Goal: Check status: Check status

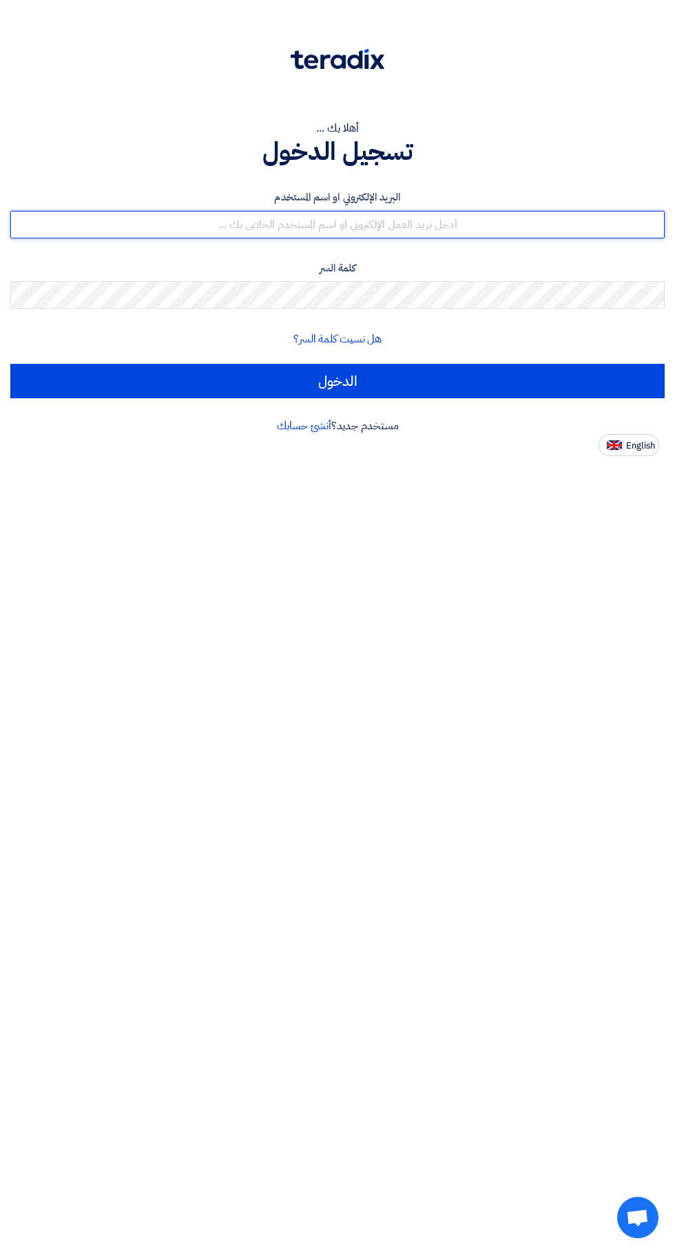
click at [518, 230] on input "text" at bounding box center [337, 225] width 655 height 28
type input "[EMAIL_ADDRESS][DOMAIN_NAME]"
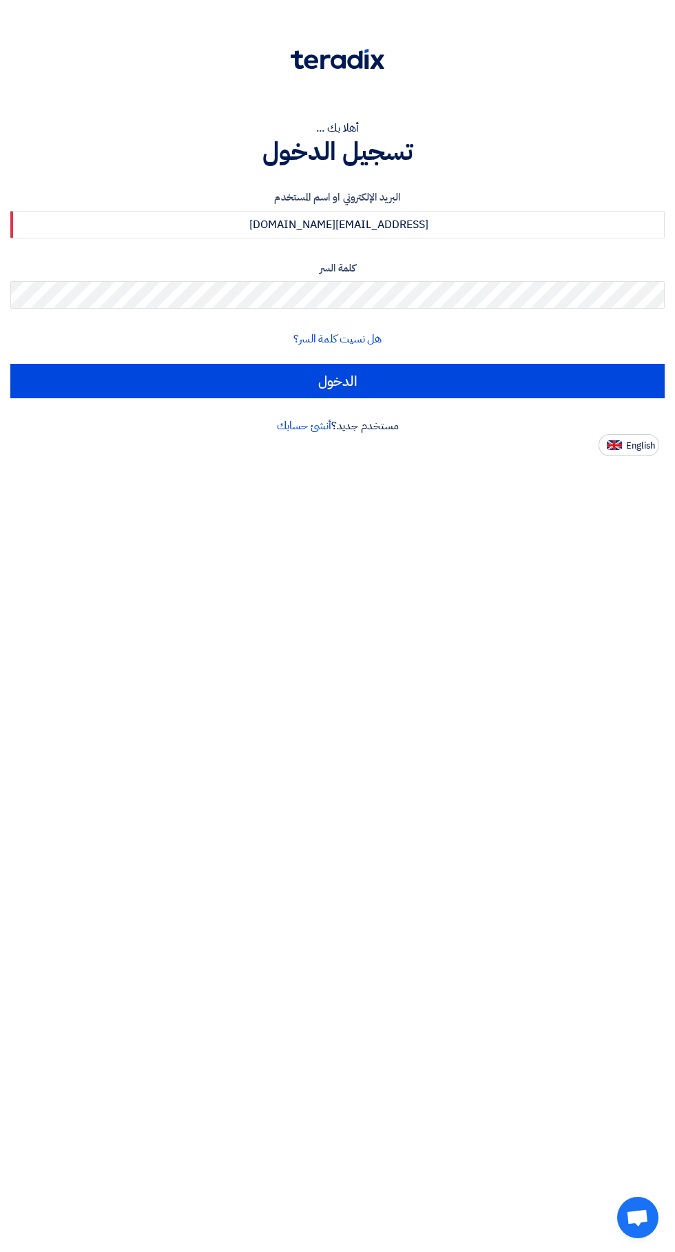
click at [10, 364] on input "الدخول" at bounding box center [337, 381] width 655 height 34
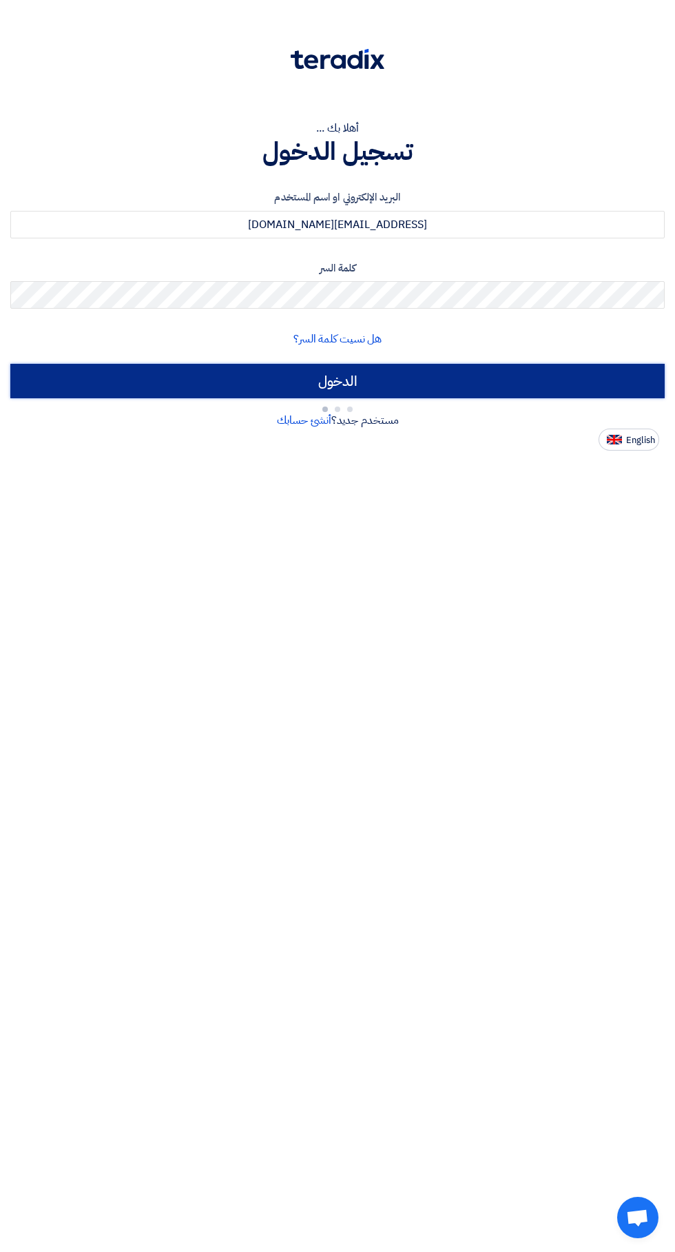
click at [521, 390] on input "الدخول" at bounding box center [337, 381] width 655 height 34
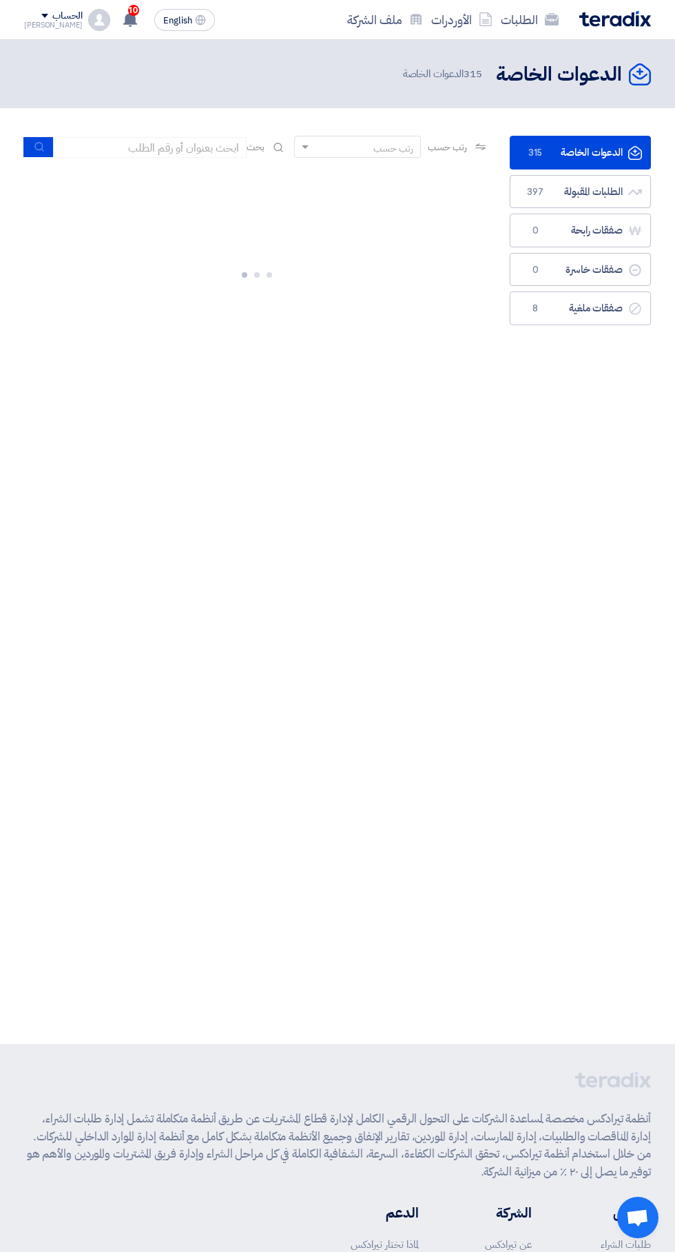
scroll to position [0, -2]
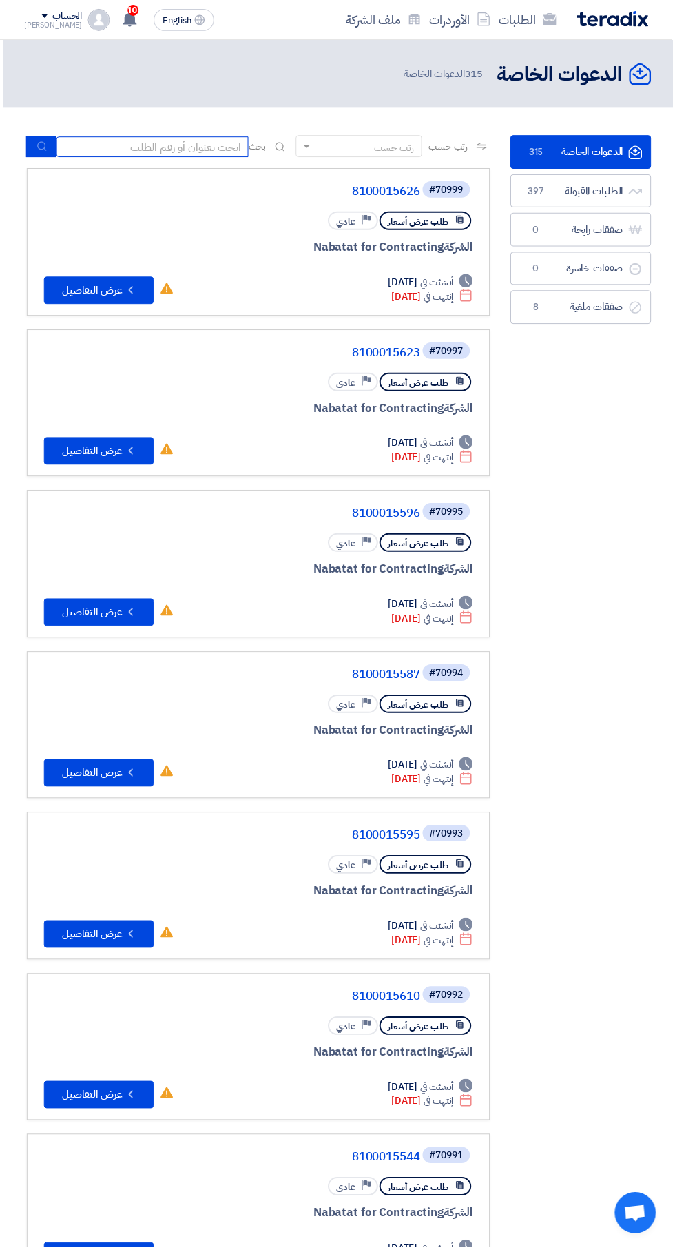
click at [209, 150] on input at bounding box center [153, 147] width 193 height 21
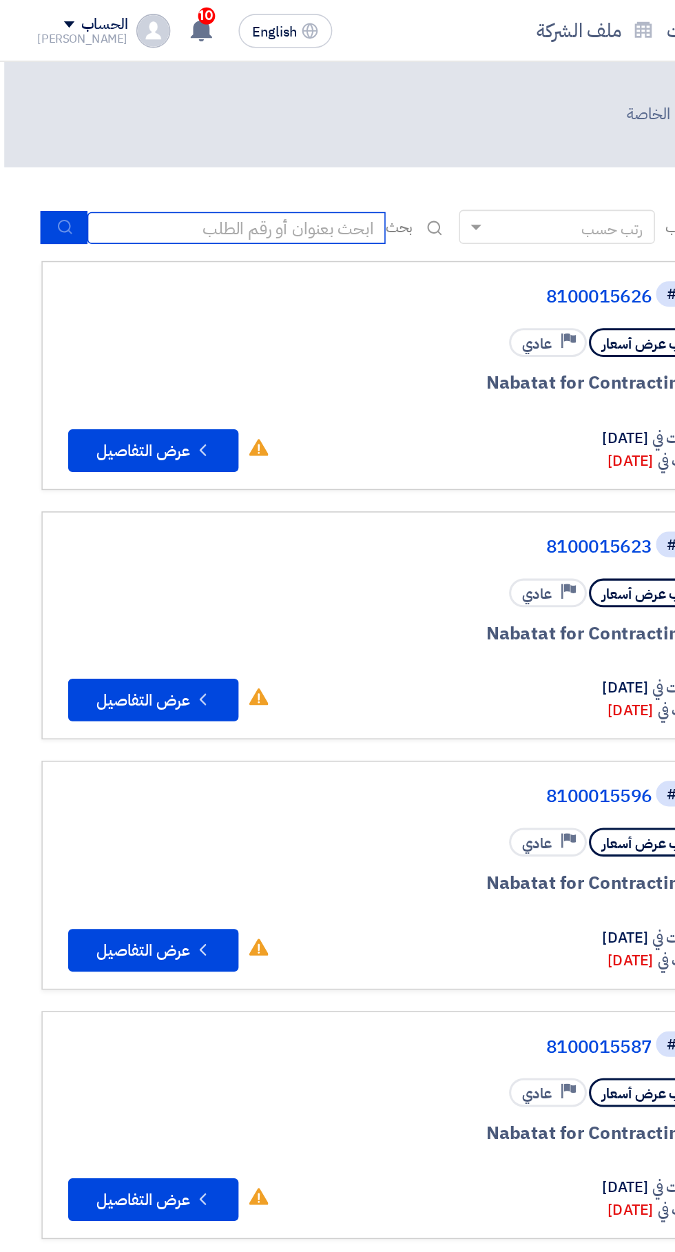
scroll to position [0, -3]
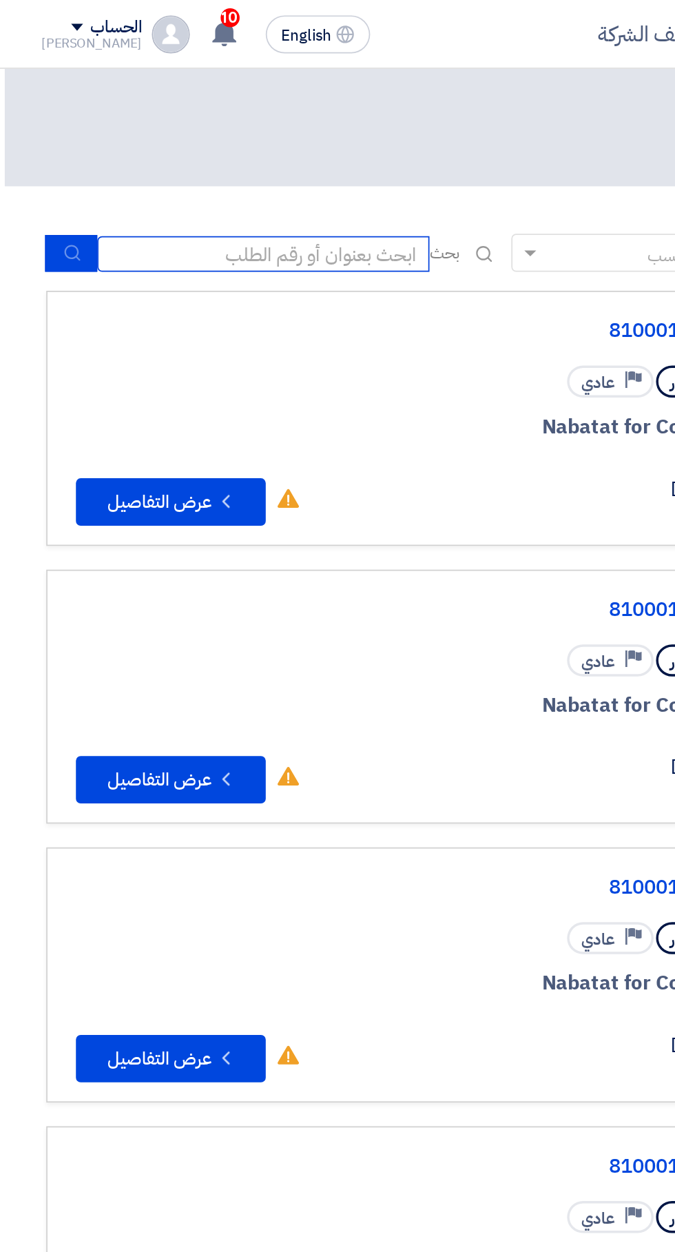
paste input "8100015610"
type input "8100015610"
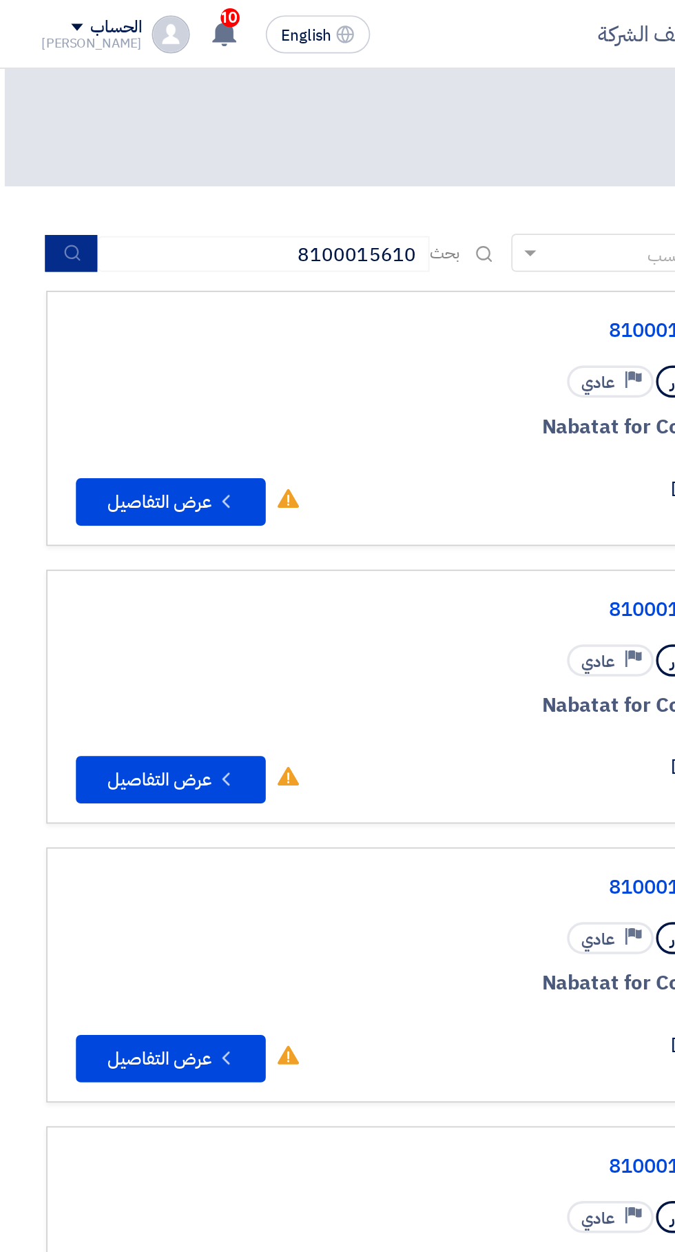
click at [36, 156] on button "submit" at bounding box center [41, 146] width 30 height 21
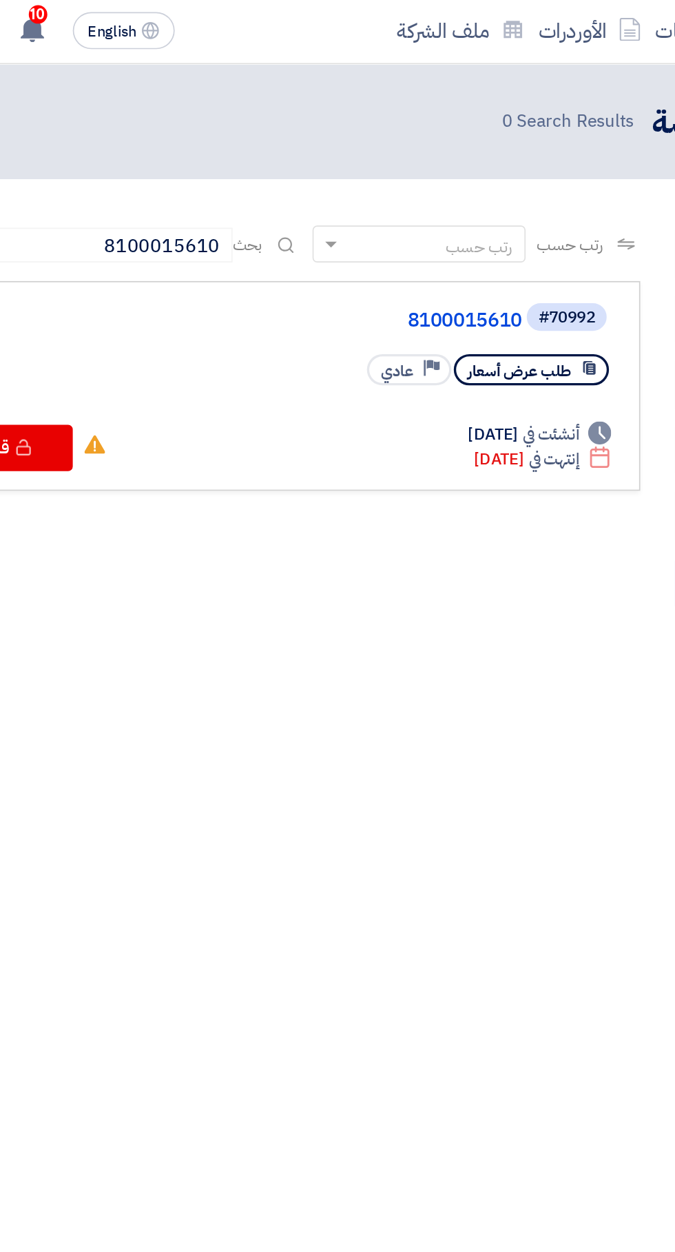
scroll to position [0, -2]
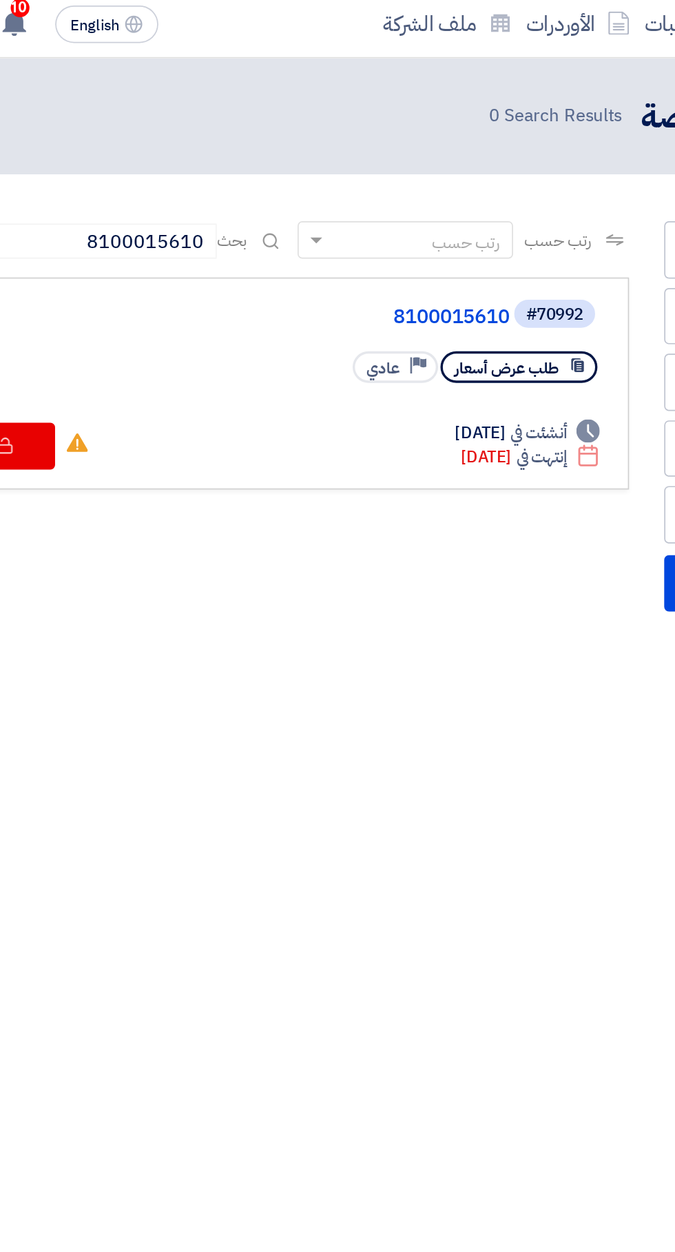
click at [394, 192] on link "8100015610" at bounding box center [284, 192] width 276 height 12
